Goal: Check status: Check status

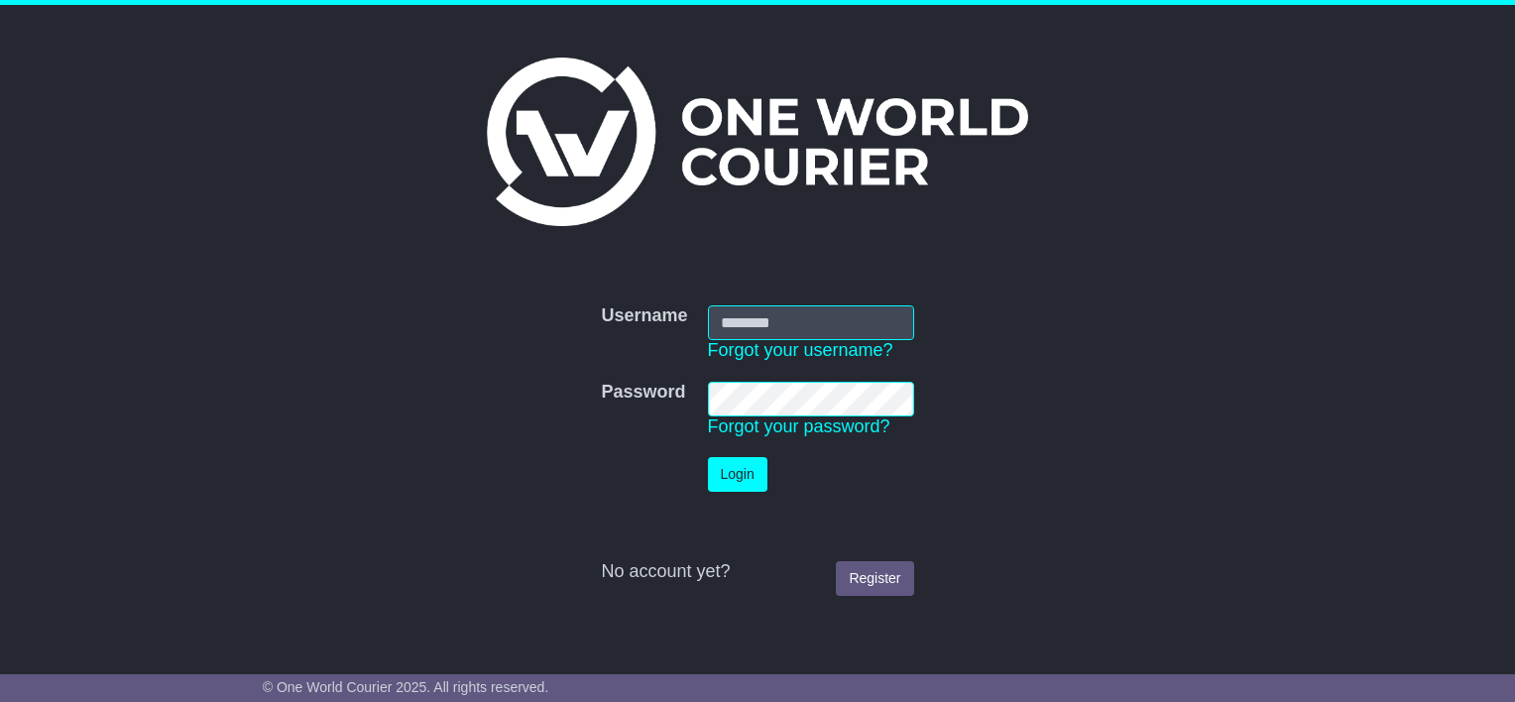
type input "**********"
click at [727, 477] on button "Login" at bounding box center [737, 474] width 59 height 35
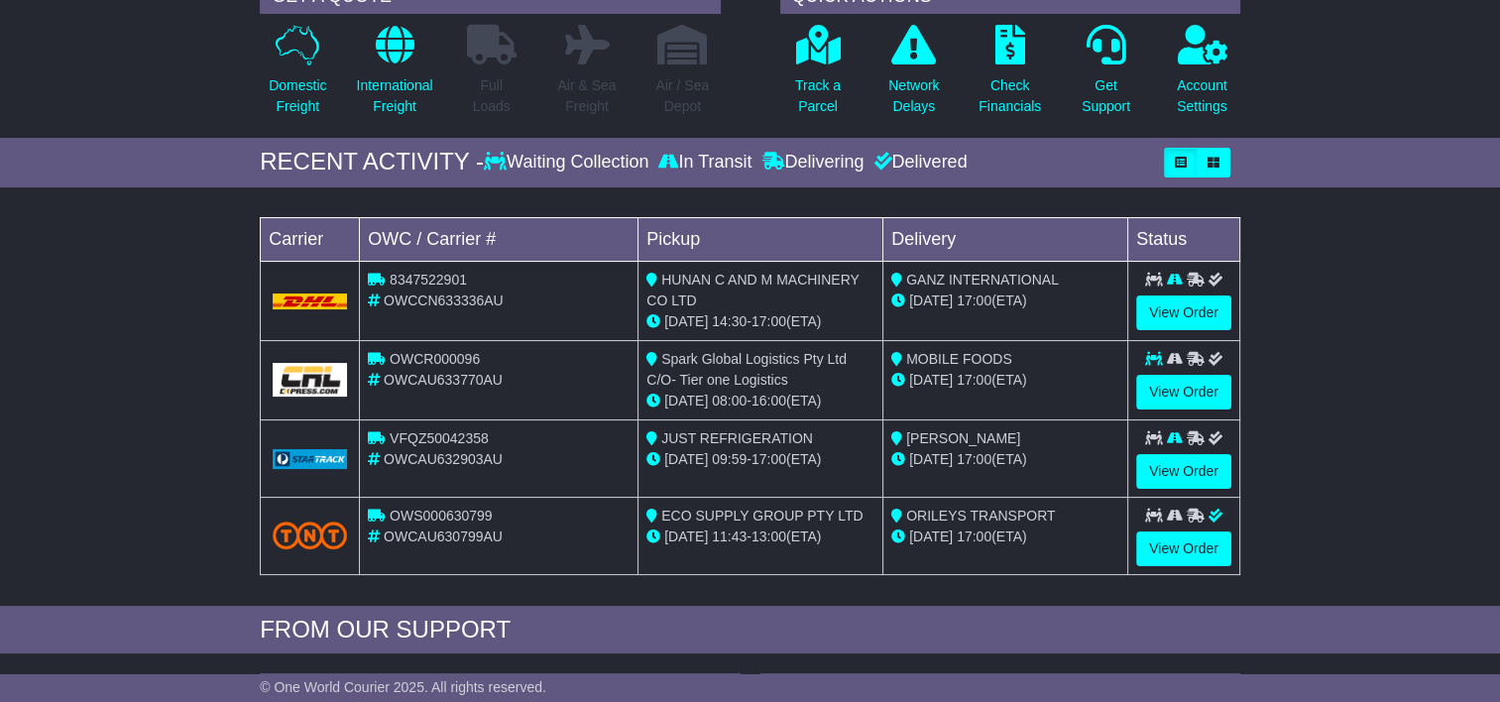
scroll to position [198, 0]
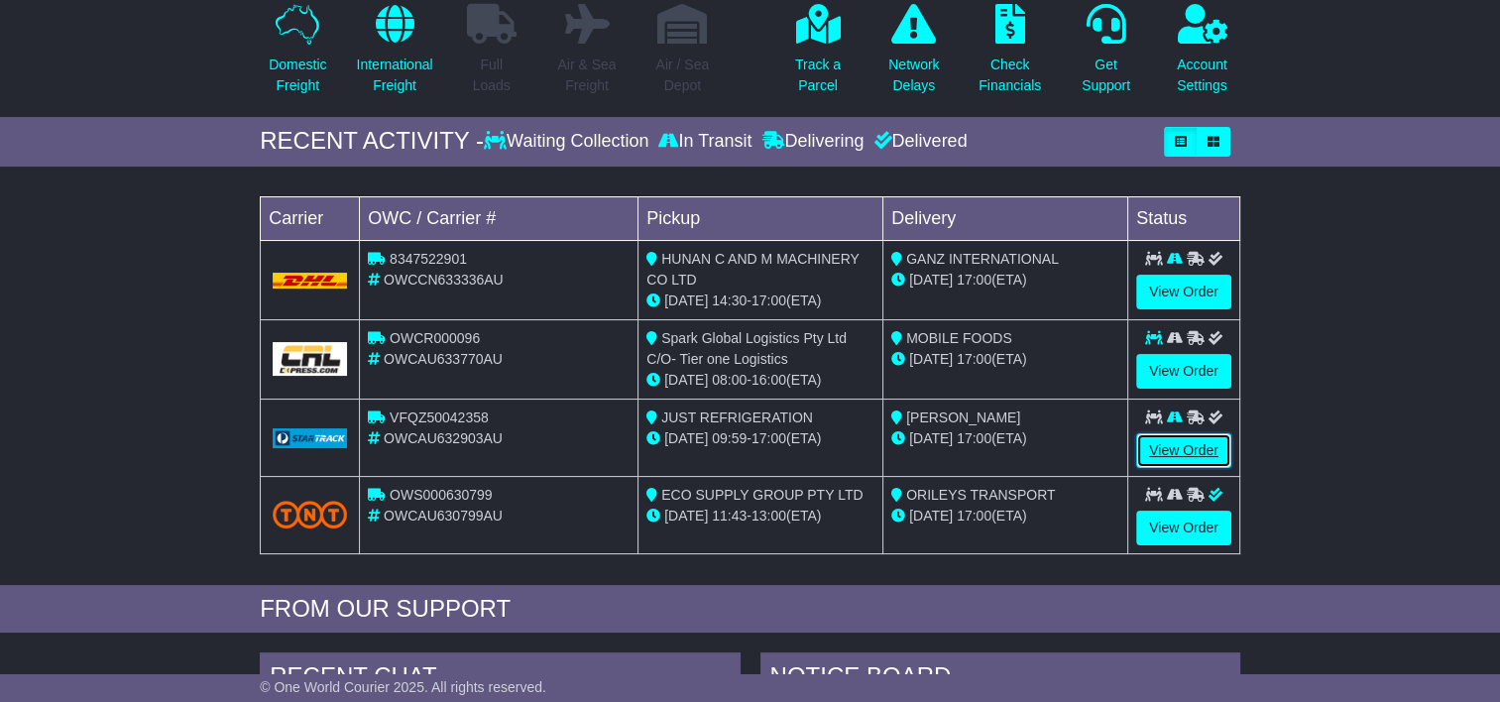
click at [1178, 441] on link "View Order" at bounding box center [1183, 450] width 95 height 35
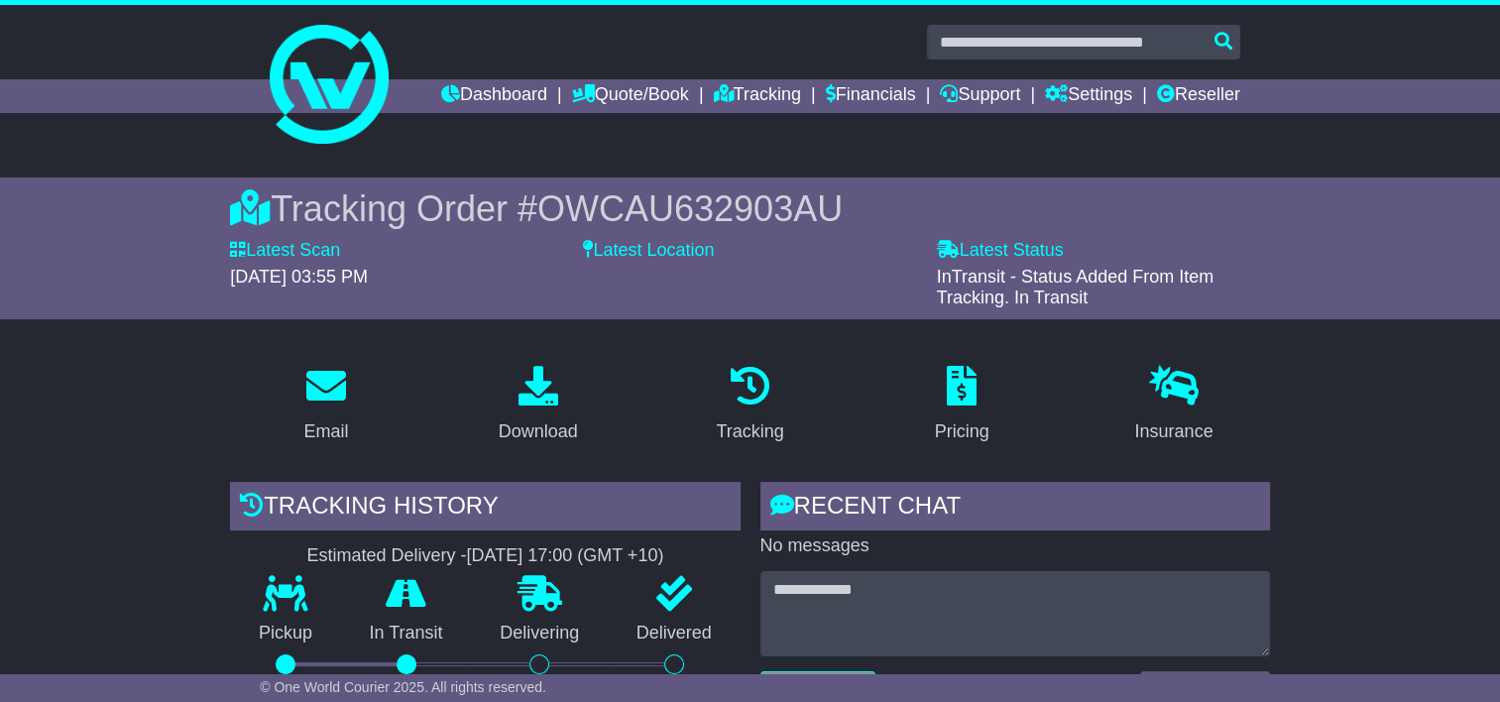
click at [678, 219] on span "OWCAU632903AU" at bounding box center [689, 208] width 305 height 41
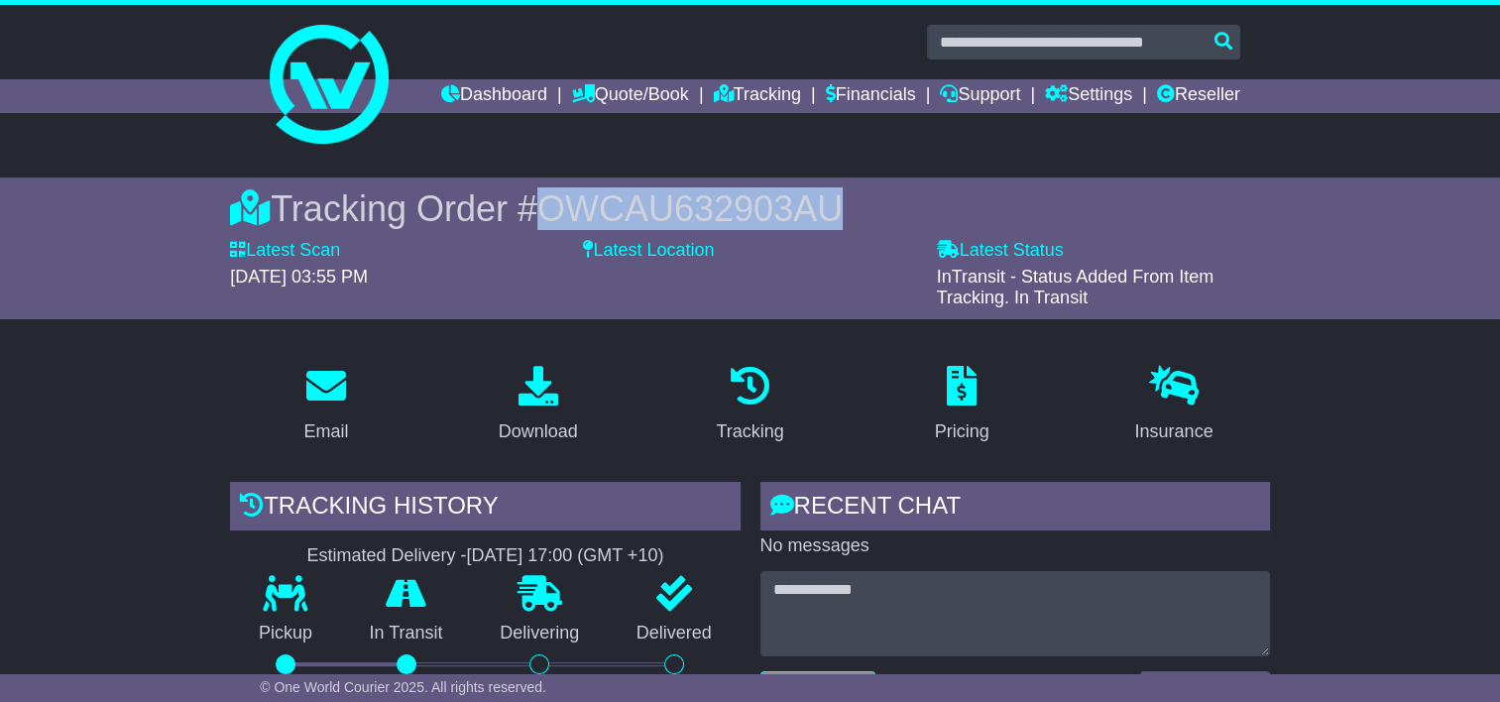
click at [678, 219] on span "OWCAU632903AU" at bounding box center [689, 208] width 305 height 41
copy span "OWCAU632903AU"
click at [464, 88] on link "Dashboard" at bounding box center [494, 96] width 106 height 34
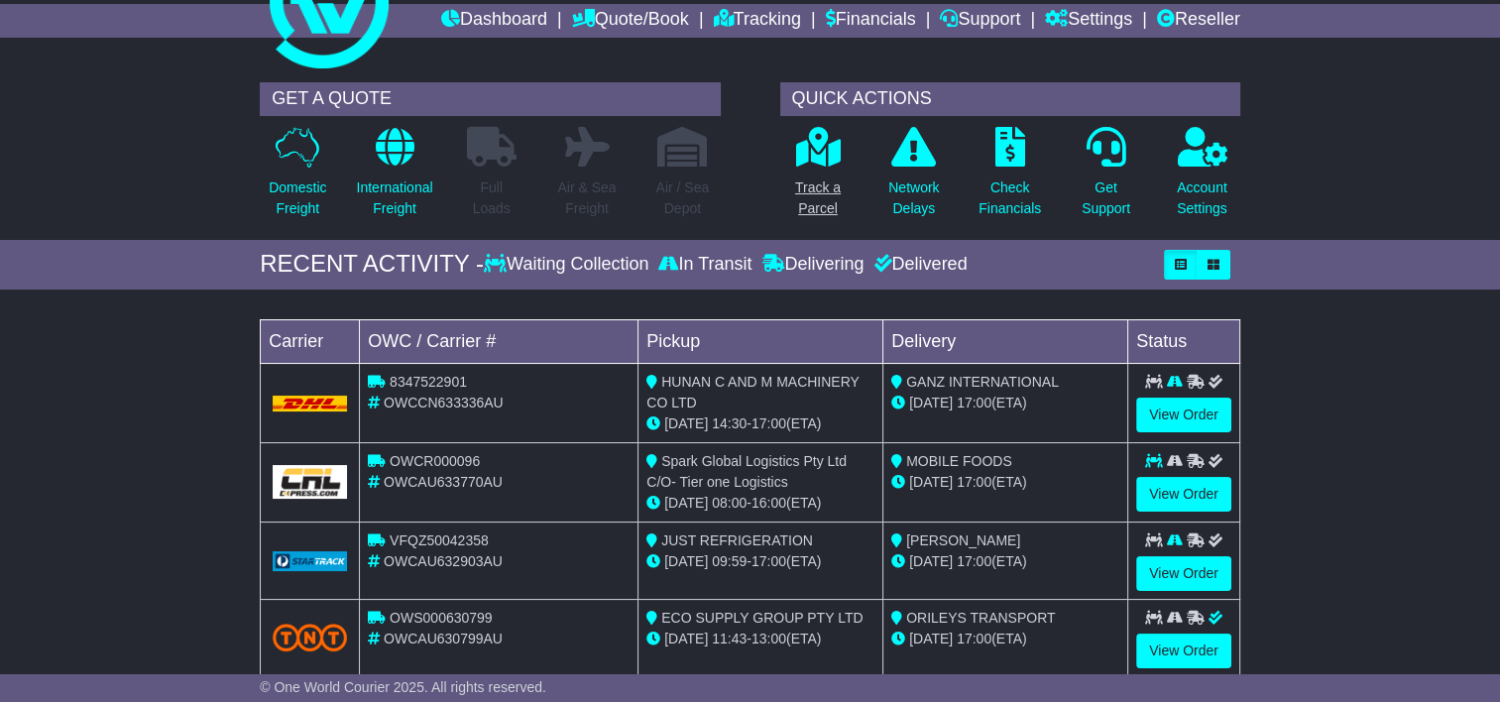
scroll to position [198, 0]
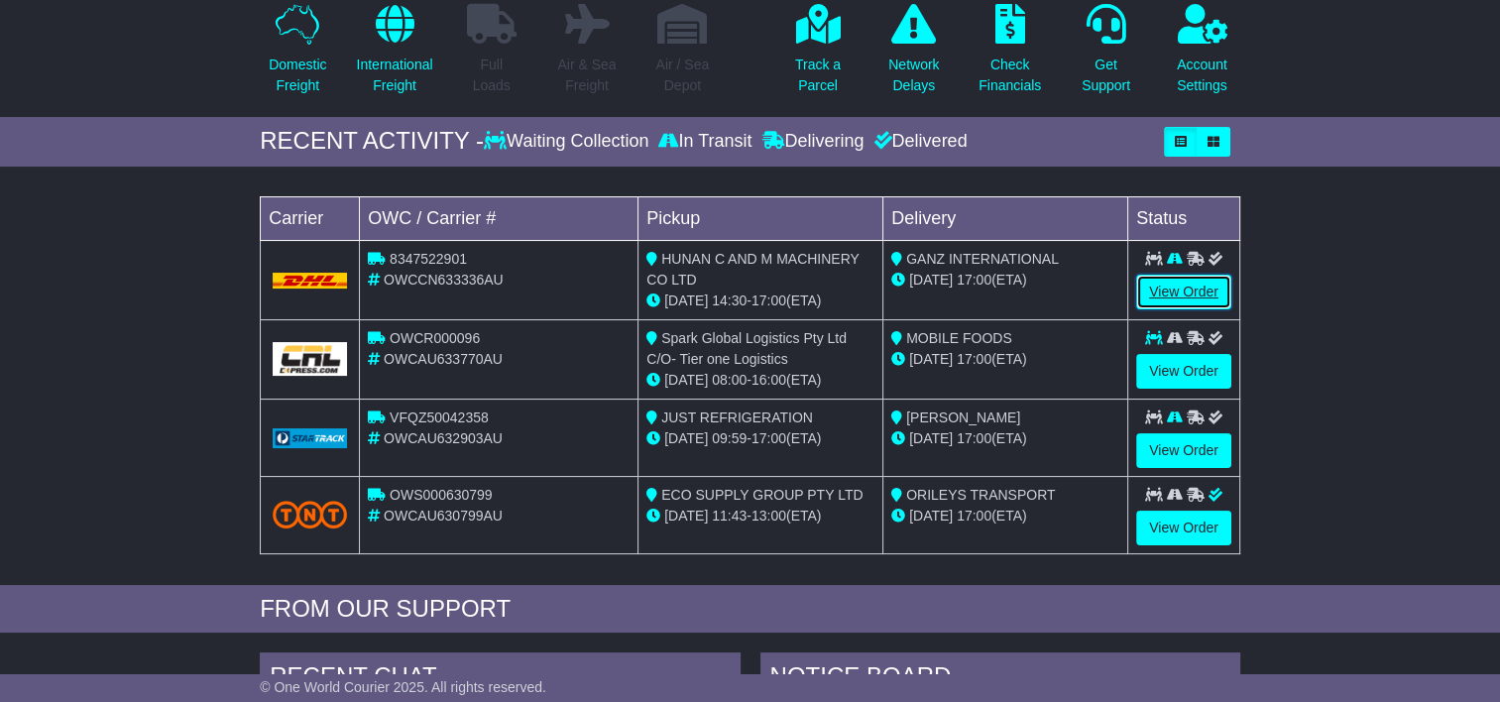
click at [1178, 292] on link "View Order" at bounding box center [1183, 292] width 95 height 35
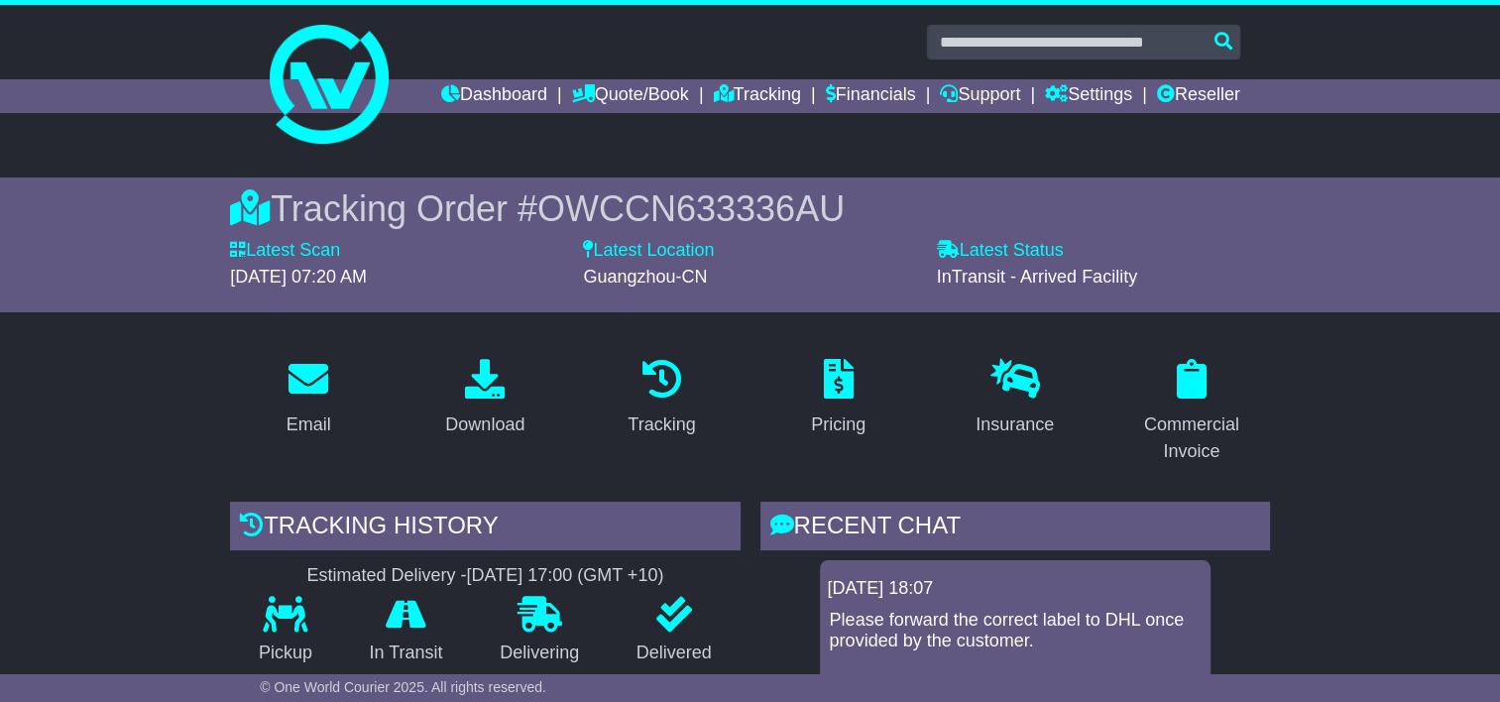
click at [769, 206] on span "OWCCN633336AU" at bounding box center [690, 208] width 307 height 41
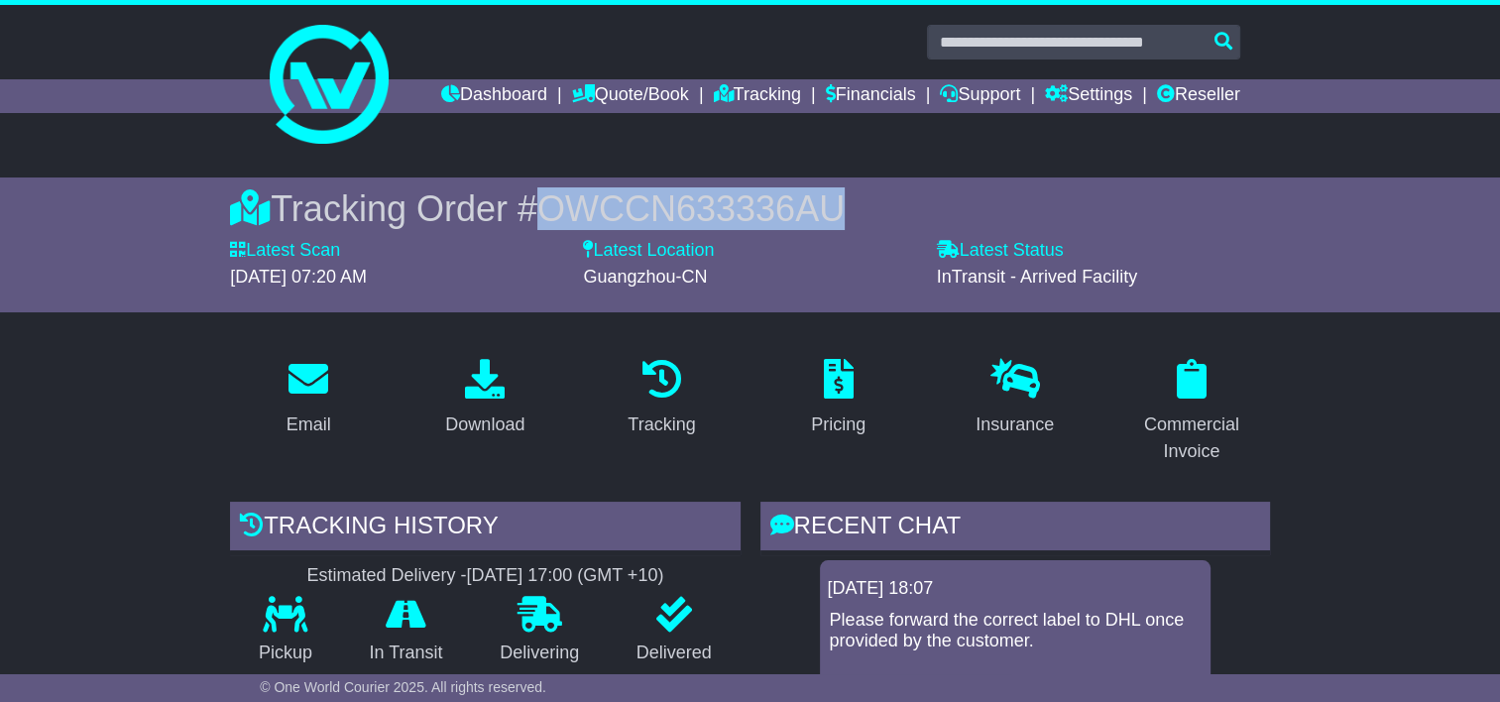
click at [769, 206] on span "OWCCN633336AU" at bounding box center [690, 208] width 307 height 41
copy span "OWCCN633336AU"
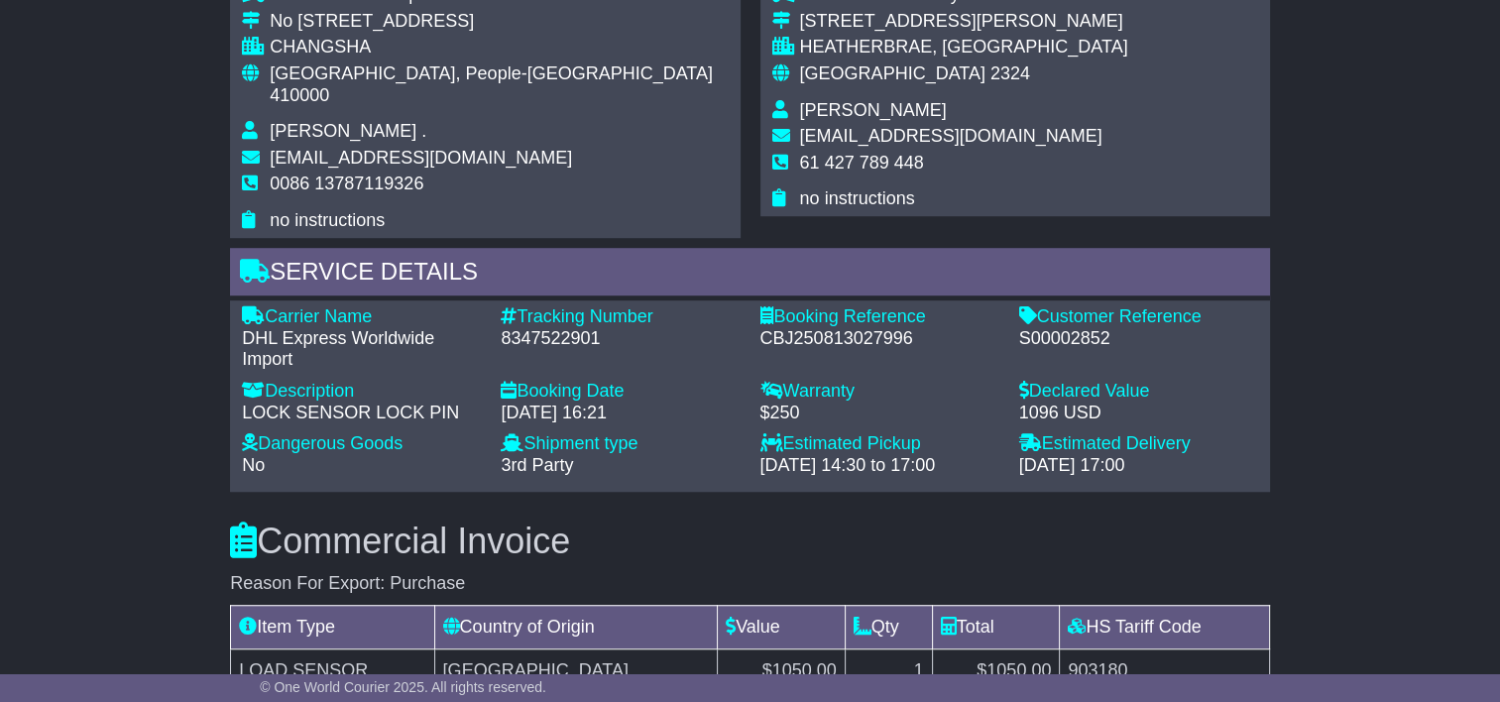
scroll to position [1586, 0]
